Goal: Navigation & Orientation: Find specific page/section

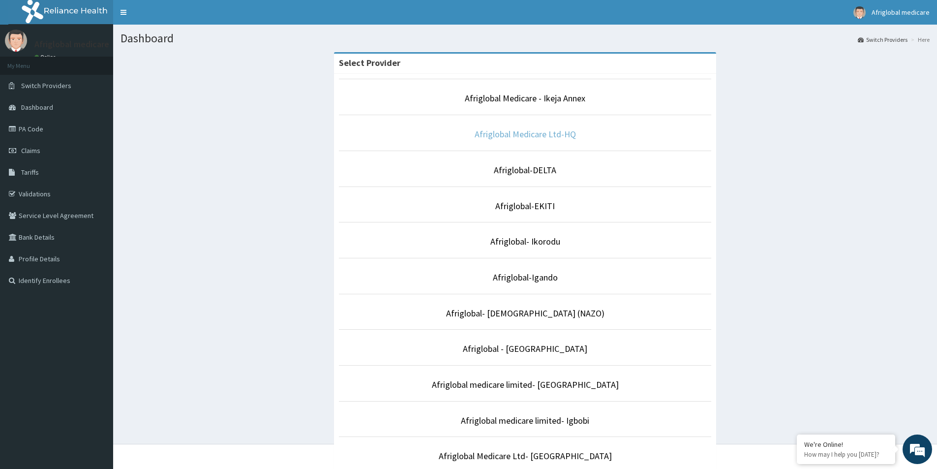
click at [554, 134] on link "Afriglobal Medicare Ltd-HQ" at bounding box center [525, 133] width 101 height 11
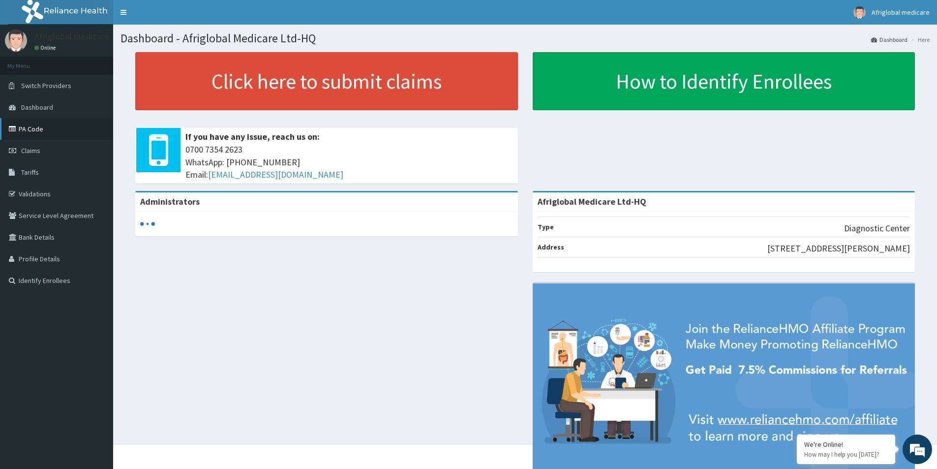
click at [39, 130] on link "PA Code" at bounding box center [56, 129] width 113 height 22
